Goal: Information Seeking & Learning: Find specific fact

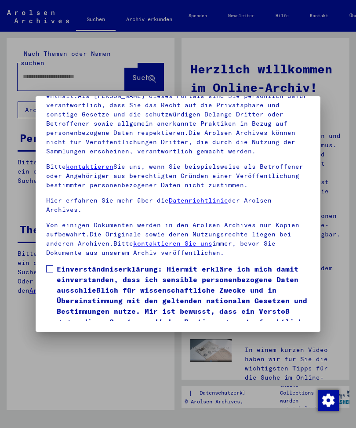
scroll to position [120, 0]
click at [47, 265] on span at bounding box center [49, 268] width 7 height 7
click at [86, 342] on button "Ich stimme zu" at bounding box center [79, 350] width 66 height 17
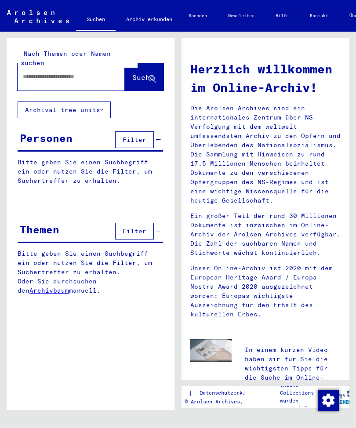
click at [48, 72] on input "text" at bounding box center [61, 76] width 76 height 9
type input "**********"
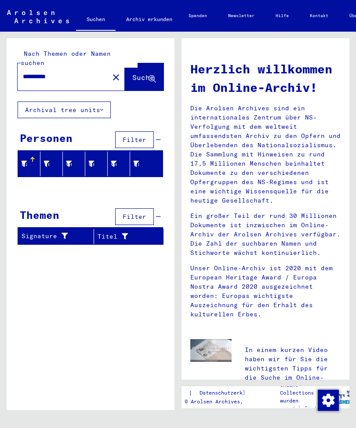
click at [111, 72] on mat-icon "close" at bounding box center [116, 77] width 11 height 11
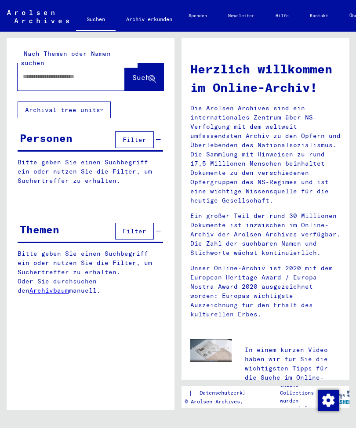
click at [48, 72] on input "text" at bounding box center [61, 76] width 76 height 9
type input "*******"
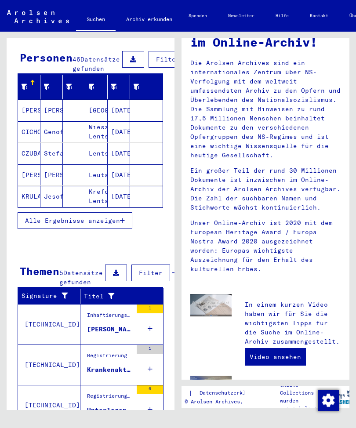
scroll to position [80, 0]
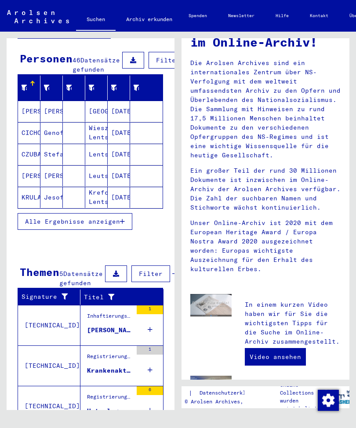
click at [97, 156] on mat-cell "Lentsch" at bounding box center [96, 154] width 22 height 21
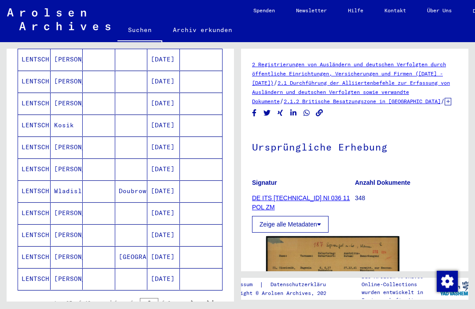
scroll to position [452, 0]
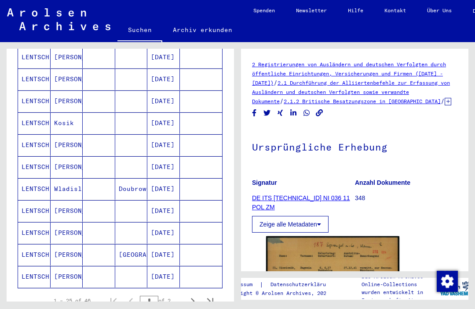
click at [32, 244] on mat-cell "LENTSCH" at bounding box center [34, 255] width 33 height 22
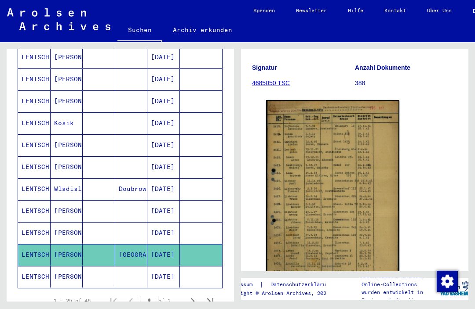
scroll to position [150, 0]
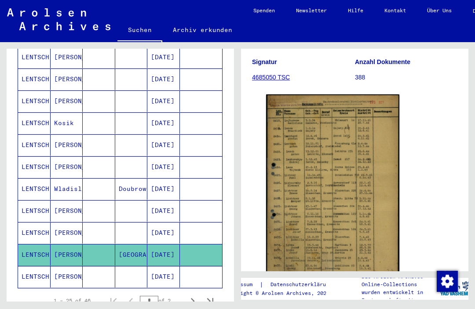
click at [356, 214] on img at bounding box center [332, 188] width 133 height 187
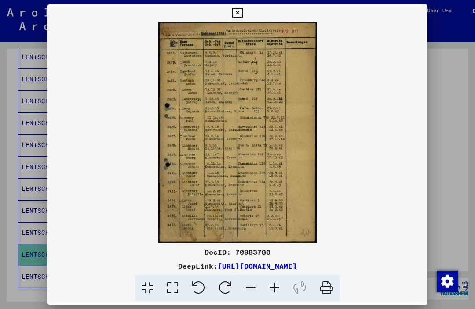
click at [242, 17] on icon at bounding box center [237, 13] width 10 height 11
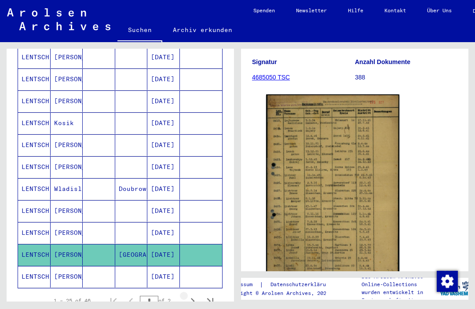
click at [189, 295] on icon "Next page" at bounding box center [192, 301] width 12 height 12
type input "*"
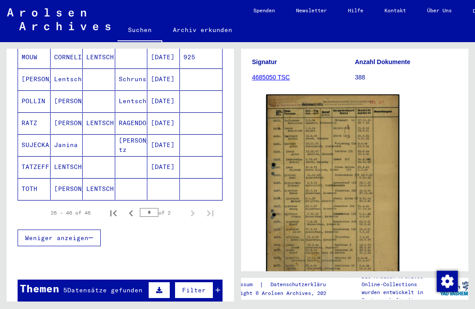
click at [25, 136] on mat-cell "SUJECKA" at bounding box center [34, 146] width 33 height 22
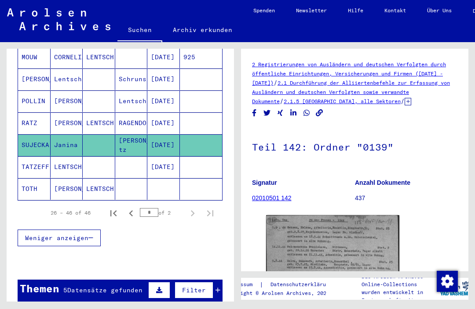
click at [36, 183] on mat-cell "TOTH" at bounding box center [34, 189] width 33 height 22
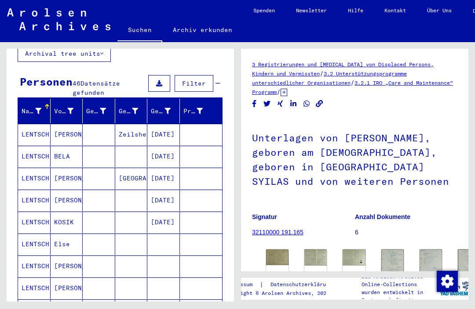
scroll to position [63, 0]
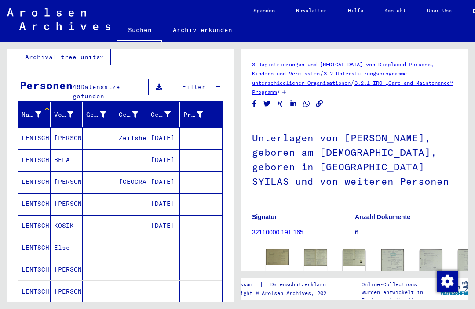
click at [29, 194] on mat-cell "LENTSCH" at bounding box center [34, 204] width 33 height 22
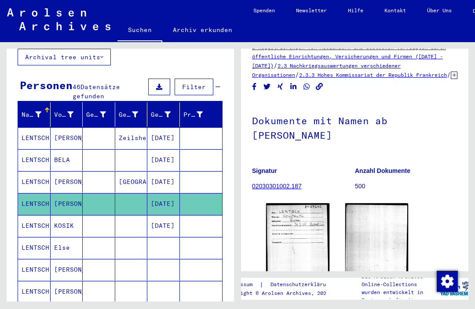
scroll to position [18, 0]
click at [320, 244] on img at bounding box center [297, 246] width 63 height 87
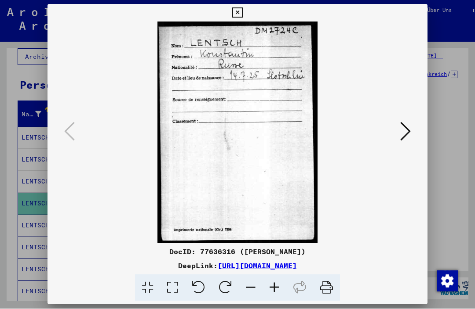
click at [242, 11] on icon at bounding box center [237, 13] width 10 height 11
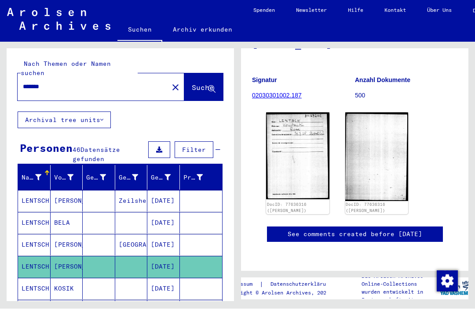
scroll to position [0, 0]
click at [170, 83] on mat-icon "close" at bounding box center [175, 88] width 11 height 11
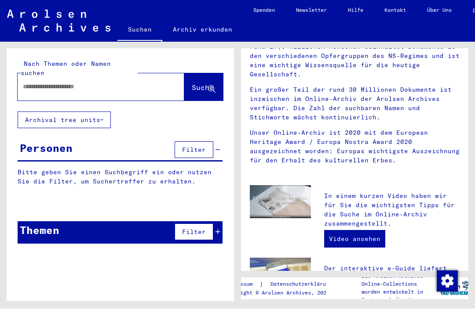
click at [49, 83] on input "text" at bounding box center [90, 87] width 135 height 9
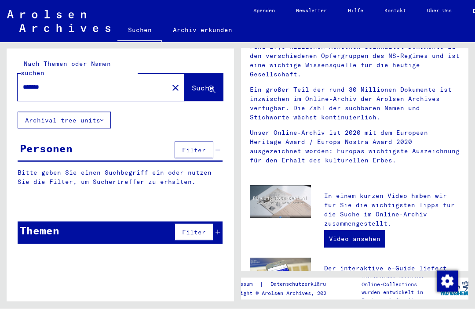
type input "*******"
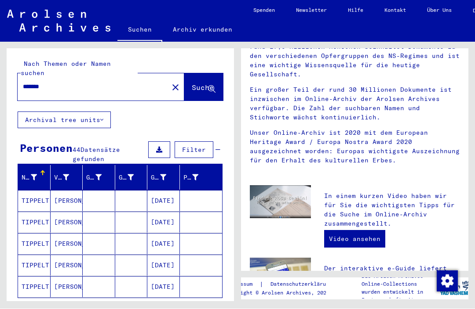
click at [35, 196] on mat-cell "TIPPELT" at bounding box center [34, 201] width 33 height 21
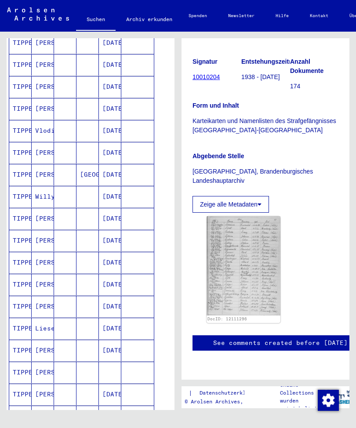
scroll to position [171, 9]
click at [24, 352] on mat-cell "TIPPELT" at bounding box center [20, 350] width 22 height 22
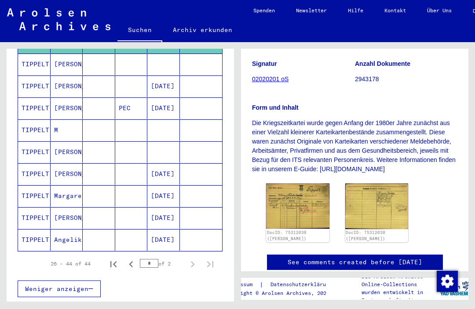
scroll to position [489, 0]
click at [47, 258] on icon at bounding box center [36, 274] width 22 height 35
click at [65, 260] on div "26 – 44 of 44" at bounding box center [71, 264] width 40 height 8
click at [130, 258] on icon "Previous page" at bounding box center [131, 264] width 12 height 12
type input "*"
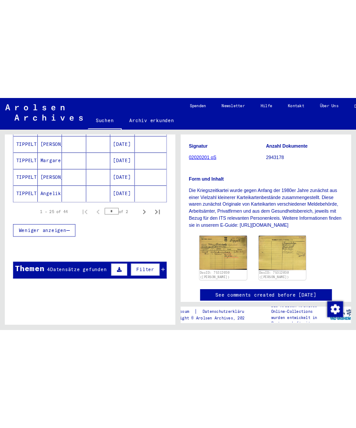
scroll to position [602, 0]
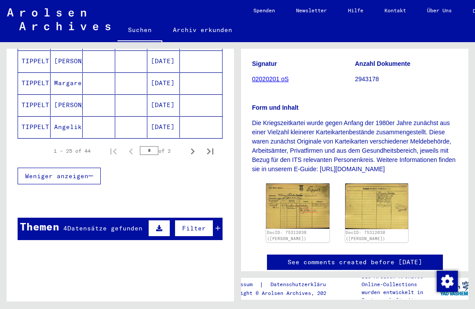
click at [147, 146] on input "*" at bounding box center [149, 150] width 18 height 9
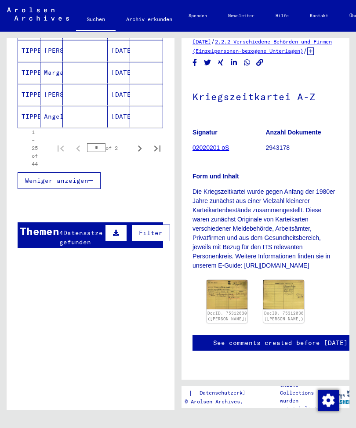
click at [95, 182] on button "Weniger anzeigen" at bounding box center [59, 180] width 83 height 17
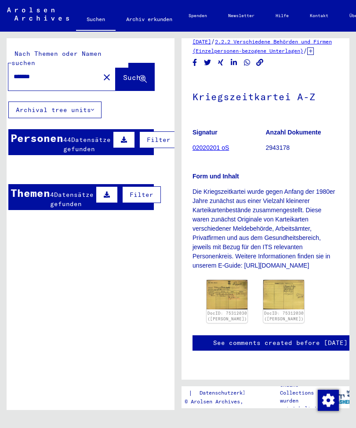
scroll to position [0, 9]
click at [61, 200] on mat-cell at bounding box center [65, 191] width 22 height 22
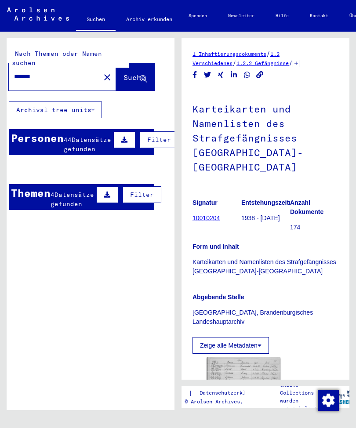
click at [134, 198] on span "Filter" at bounding box center [142, 195] width 24 height 8
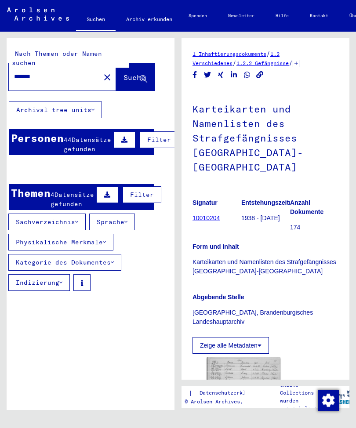
click at [105, 201] on button at bounding box center [107, 194] width 22 height 17
click at [29, 196] on mat-cell "TIPPELT" at bounding box center [20, 191] width 22 height 22
click at [55, 309] on icon at bounding box center [54, 306] width 5 height 6
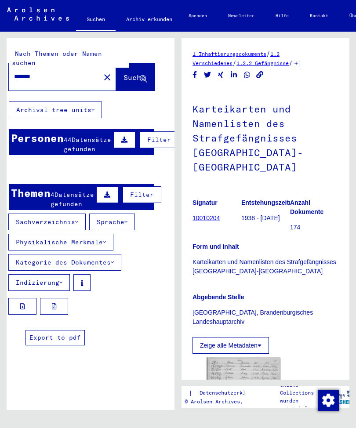
click at [121, 137] on icon at bounding box center [124, 140] width 6 height 6
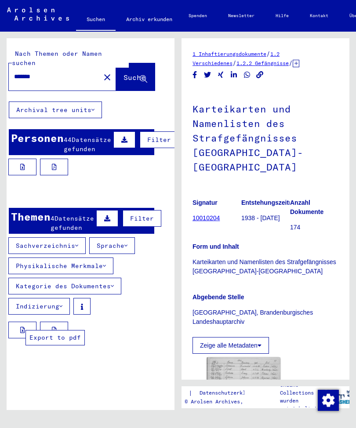
click at [58, 170] on button at bounding box center [54, 167] width 28 height 17
